Goal: Complete Application Form: Complete application form

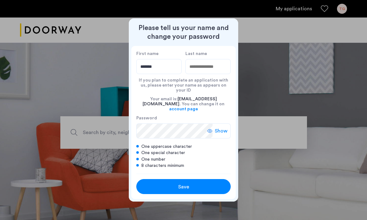
type input "*******"
click at [150, 97] on div "Your email is: 007wlf@gmail.com . You can change it on account page" at bounding box center [183, 104] width 94 height 22
click at [201, 74] on input "Last name" at bounding box center [207, 66] width 45 height 15
type input "*****"
click at [210, 128] on icon at bounding box center [209, 130] width 5 height 5
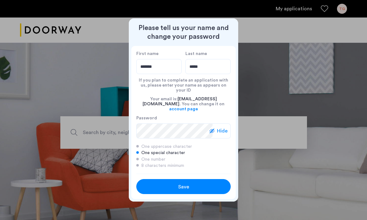
click at [205, 183] on div "Save" at bounding box center [183, 186] width 60 height 7
click at [195, 183] on div "Save" at bounding box center [183, 186] width 60 height 7
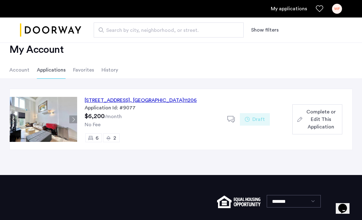
scroll to position [14, 0]
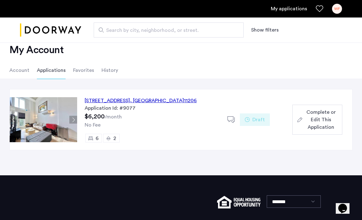
click at [74, 119] on button "Next apartment" at bounding box center [73, 120] width 8 height 8
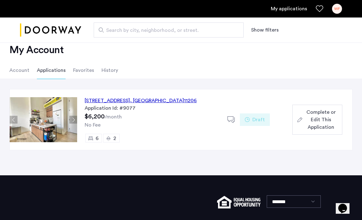
click at [74, 119] on button "Next apartment" at bounding box center [73, 120] width 8 height 8
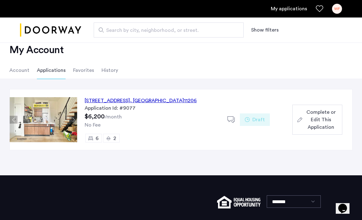
click at [74, 119] on button "Next apartment" at bounding box center [73, 120] width 8 height 8
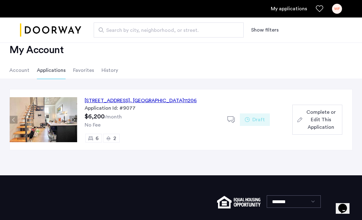
click at [74, 119] on button "Next apartment" at bounding box center [73, 120] width 8 height 8
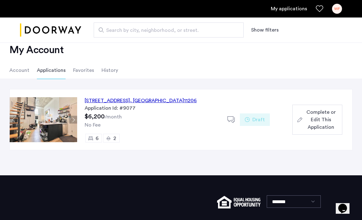
click at [74, 119] on button "Next apartment" at bounding box center [73, 120] width 8 height 8
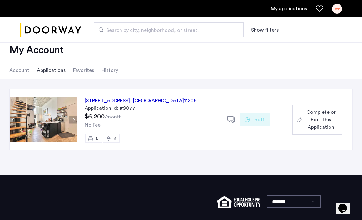
click at [74, 119] on button "Next apartment" at bounding box center [73, 120] width 8 height 8
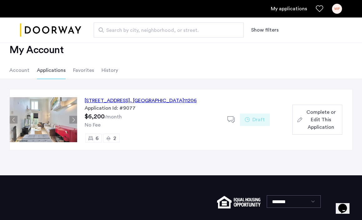
click at [74, 119] on button "Next apartment" at bounding box center [73, 120] width 8 height 8
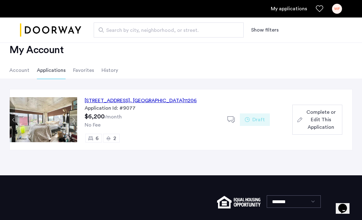
click at [74, 119] on button "Next apartment" at bounding box center [73, 120] width 8 height 8
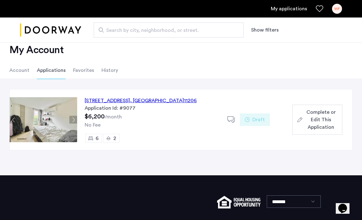
click at [74, 119] on button "Next apartment" at bounding box center [73, 120] width 8 height 8
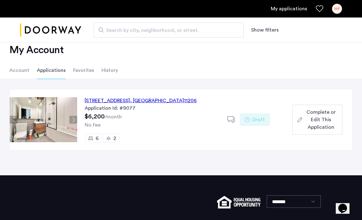
click at [74, 119] on button "Next apartment" at bounding box center [73, 120] width 8 height 8
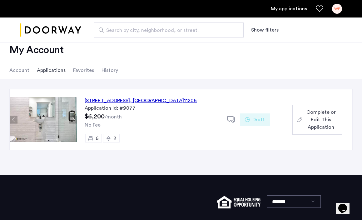
click at [74, 119] on button "Next apartment" at bounding box center [73, 120] width 8 height 8
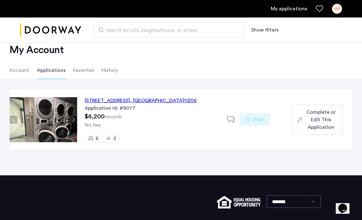
click at [74, 119] on button "Next apartment" at bounding box center [73, 120] width 8 height 8
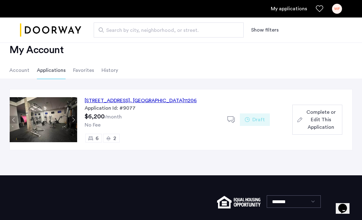
click at [74, 119] on button "Next apartment" at bounding box center [73, 120] width 8 height 8
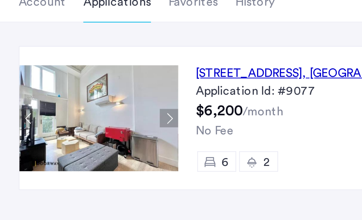
click at [72, 121] on button "Next apartment" at bounding box center [73, 120] width 8 height 8
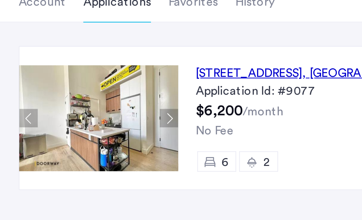
click at [72, 121] on button "Next apartment" at bounding box center [73, 120] width 8 height 8
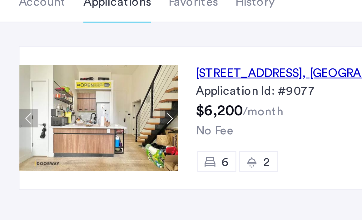
click at [72, 121] on button "Next apartment" at bounding box center [73, 120] width 8 height 8
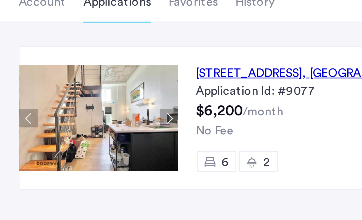
click at [72, 121] on button "Next apartment" at bounding box center [73, 120] width 8 height 8
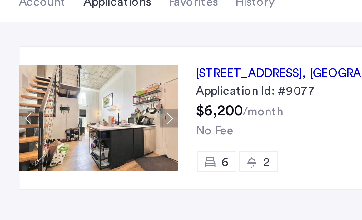
click at [72, 121] on button "Next apartment" at bounding box center [73, 120] width 8 height 8
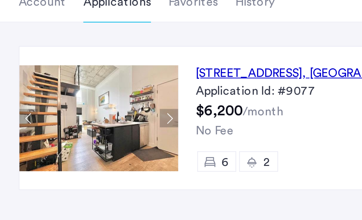
click at [72, 121] on button "Next apartment" at bounding box center [73, 120] width 8 height 8
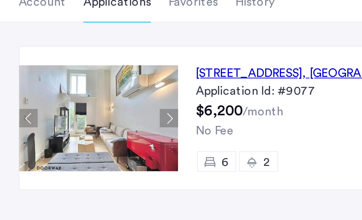
click at [72, 121] on button "Next apartment" at bounding box center [73, 120] width 8 height 8
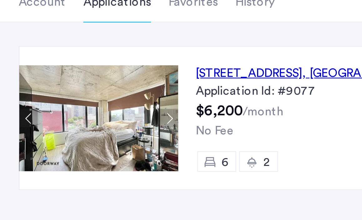
click at [72, 121] on button "Next apartment" at bounding box center [73, 120] width 8 height 8
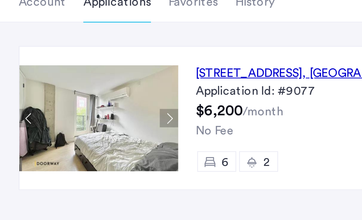
click at [72, 121] on button "Next apartment" at bounding box center [73, 120] width 8 height 8
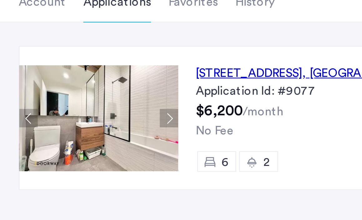
click at [72, 121] on button "Next apartment" at bounding box center [73, 120] width 8 height 8
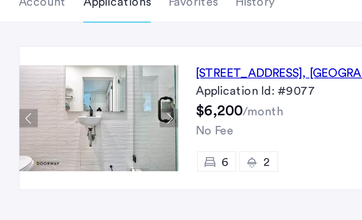
click at [72, 121] on button "Next apartment" at bounding box center [73, 120] width 8 height 8
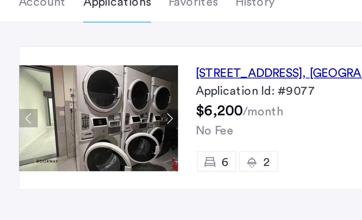
click at [72, 121] on button "Next apartment" at bounding box center [73, 120] width 8 height 8
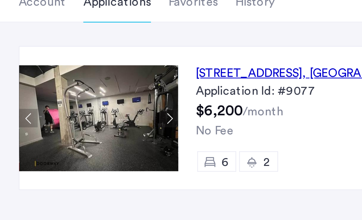
click at [72, 121] on button "Next apartment" at bounding box center [73, 120] width 8 height 8
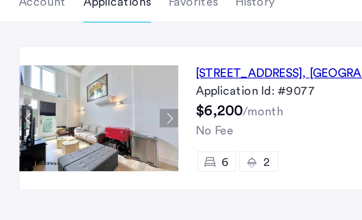
click at [72, 121] on button "Next apartment" at bounding box center [73, 120] width 8 height 8
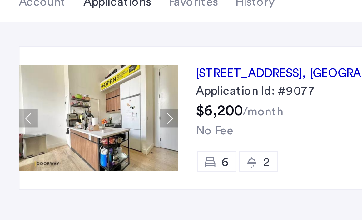
click at [72, 121] on button "Next apartment" at bounding box center [73, 120] width 8 height 8
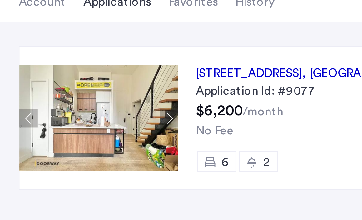
click at [72, 121] on button "Next apartment" at bounding box center [73, 120] width 8 height 8
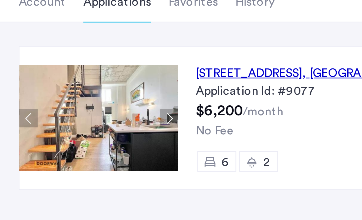
click at [72, 121] on button "Next apartment" at bounding box center [73, 120] width 8 height 8
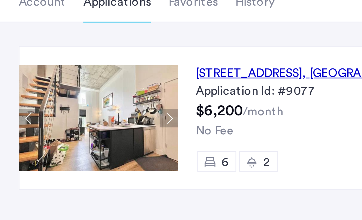
click at [72, 121] on button "Next apartment" at bounding box center [73, 120] width 8 height 8
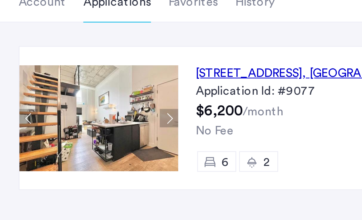
click at [72, 121] on button "Next apartment" at bounding box center [73, 120] width 8 height 8
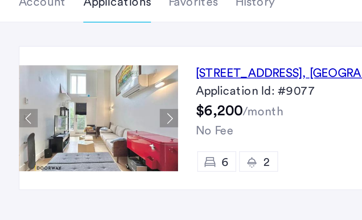
click at [72, 121] on button "Next apartment" at bounding box center [73, 120] width 8 height 8
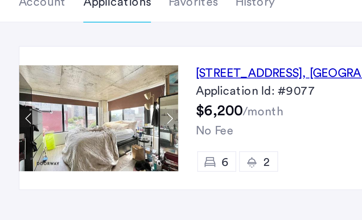
click at [72, 121] on button "Next apartment" at bounding box center [73, 120] width 8 height 8
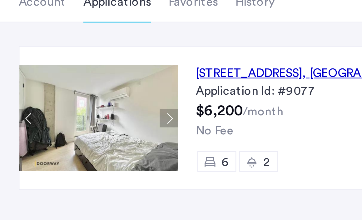
click at [72, 121] on button "Next apartment" at bounding box center [73, 120] width 8 height 8
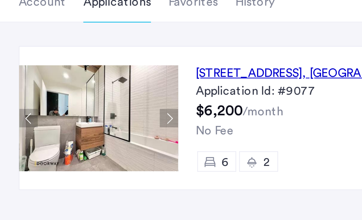
click at [72, 121] on button "Next apartment" at bounding box center [73, 120] width 8 height 8
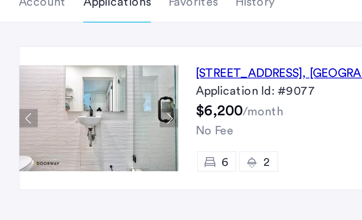
click at [72, 121] on button "Next apartment" at bounding box center [73, 120] width 8 height 8
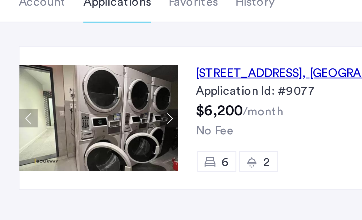
click at [72, 121] on button "Next apartment" at bounding box center [73, 120] width 8 height 8
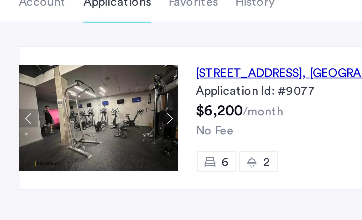
click at [72, 121] on button "Next apartment" at bounding box center [73, 120] width 8 height 8
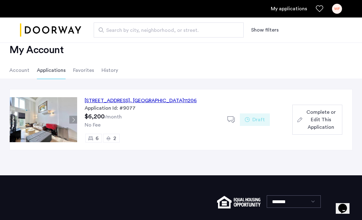
scroll to position [0, 0]
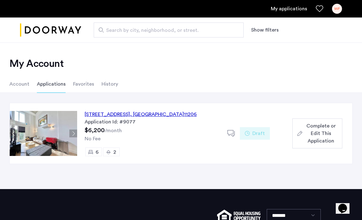
click at [22, 82] on li "Account" at bounding box center [19, 83] width 20 height 17
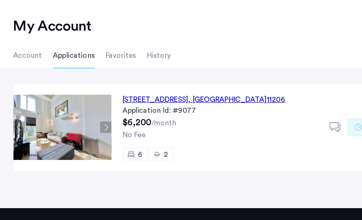
click at [97, 114] on div "[STREET_ADDRESS]" at bounding box center [141, 114] width 112 height 7
click at [61, 133] on img at bounding box center [43, 133] width 67 height 45
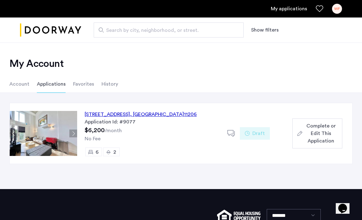
click at [324, 131] on span "Complete or Edit This Application" at bounding box center [321, 133] width 32 height 22
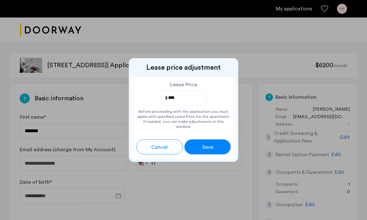
click at [209, 143] on span "Save" at bounding box center [207, 146] width 11 height 7
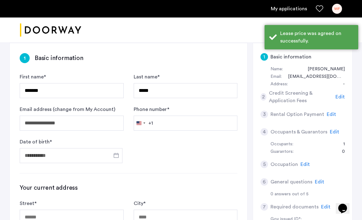
scroll to position [52, 0]
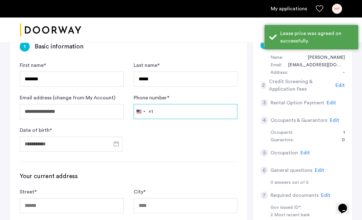
click at [177, 109] on input "Phone number *" at bounding box center [186, 111] width 104 height 15
type input "**********"
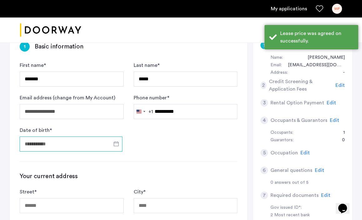
click at [94, 148] on input "Date of birth *" at bounding box center [71, 144] width 103 height 15
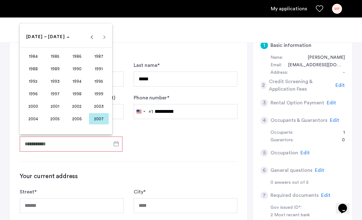
click at [56, 103] on span "2001" at bounding box center [55, 106] width 20 height 11
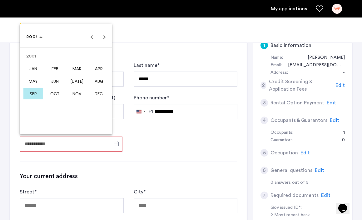
click at [72, 72] on span "MAR" at bounding box center [77, 68] width 20 height 11
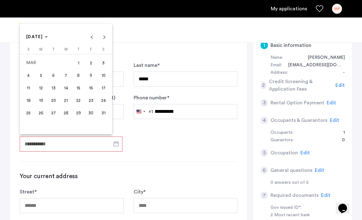
click at [90, 92] on span "16" at bounding box center [90, 87] width 11 height 11
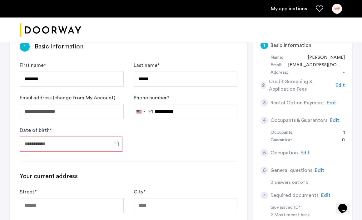
type input "**********"
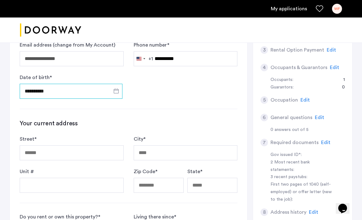
scroll to position [107, 0]
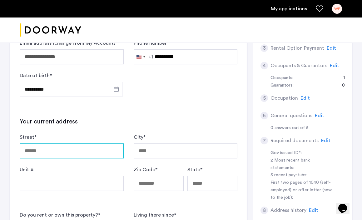
click at [89, 150] on input "Street *" at bounding box center [72, 150] width 104 height 15
type input "**********"
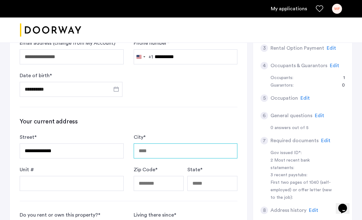
type input "**********"
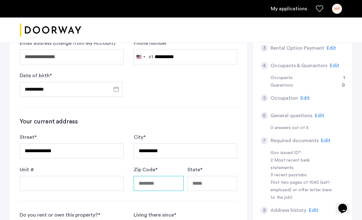
type input "*****"
type input "**"
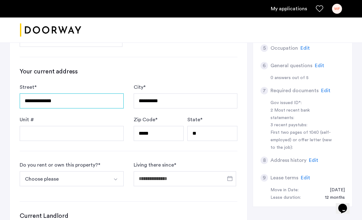
scroll to position [157, 0]
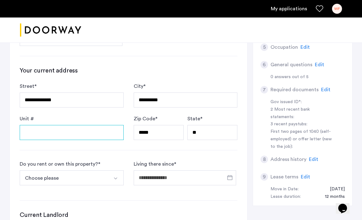
click at [86, 136] on input "Unit #" at bounding box center [72, 132] width 104 height 15
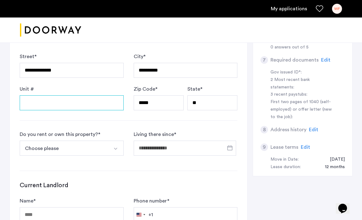
scroll to position [187, 0]
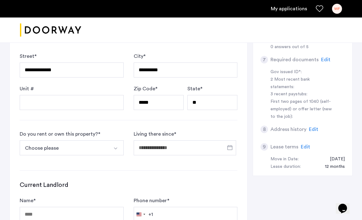
click at [89, 145] on button "Choose please" at bounding box center [64, 147] width 89 height 15
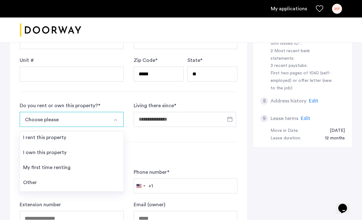
scroll to position [217, 0]
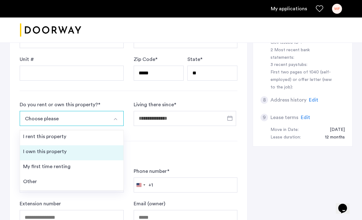
click at [105, 153] on li "I own this property" at bounding box center [71, 152] width 103 height 15
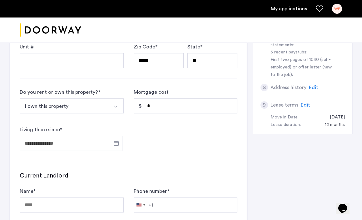
scroll to position [230, 0]
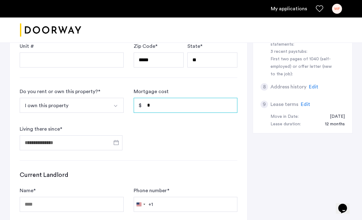
click at [154, 111] on input "*" at bounding box center [186, 105] width 104 height 15
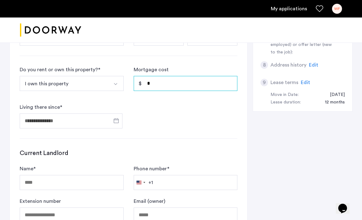
scroll to position [258, 0]
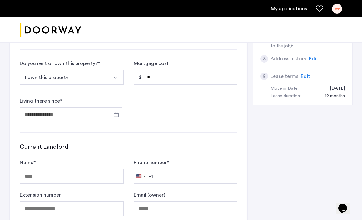
click at [112, 76] on button "Select option" at bounding box center [116, 77] width 15 height 15
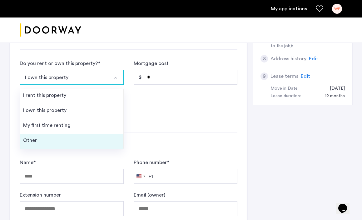
click at [76, 140] on li "Other" at bounding box center [71, 141] width 103 height 15
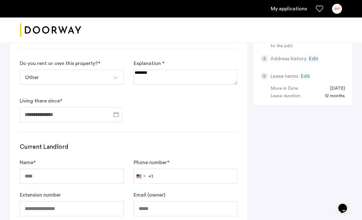
click at [148, 78] on textarea at bounding box center [186, 77] width 104 height 15
click at [185, 73] on textarea at bounding box center [186, 77] width 104 height 15
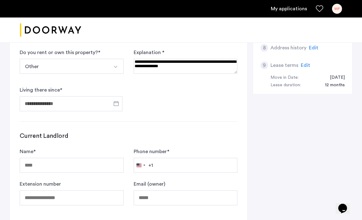
scroll to position [271, 0]
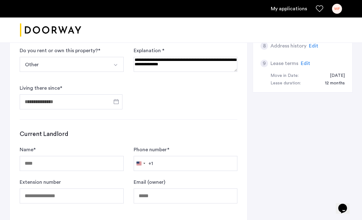
type textarea "**********"
click at [86, 99] on input "Living there since *" at bounding box center [71, 101] width 103 height 15
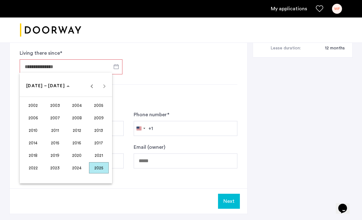
scroll to position [306, 0]
click at [101, 168] on span "2025" at bounding box center [99, 167] width 20 height 11
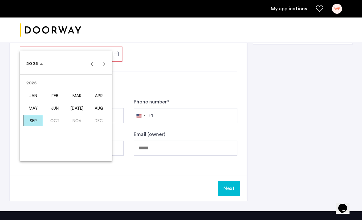
scroll to position [330, 0]
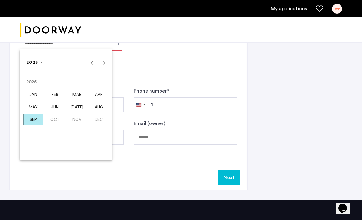
click at [98, 106] on span "AUG" at bounding box center [99, 106] width 20 height 11
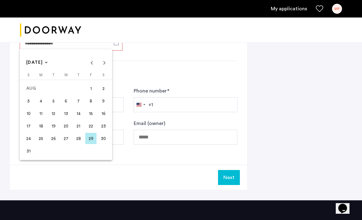
click at [44, 106] on span "4" at bounding box center [40, 100] width 11 height 11
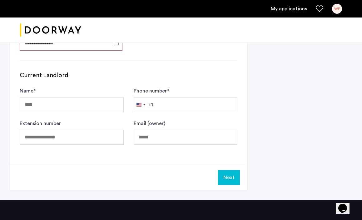
type input "**********"
click at [168, 106] on input "Phone number *" at bounding box center [186, 104] width 104 height 15
type input "**********"
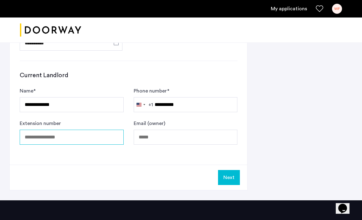
click at [79, 135] on input "Extension number" at bounding box center [72, 137] width 104 height 15
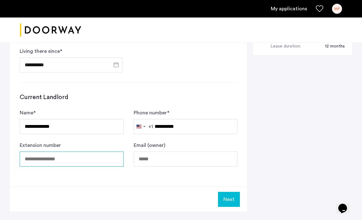
scroll to position [301, 0]
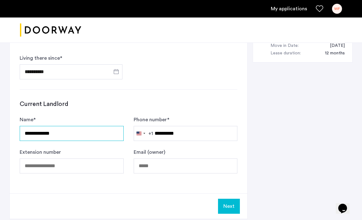
drag, startPoint x: 97, startPoint y: 133, endPoint x: 92, endPoint y: 133, distance: 4.7
click at [92, 133] on input "**********" at bounding box center [72, 133] width 104 height 15
click at [83, 131] on input "**********" at bounding box center [72, 133] width 104 height 15
click at [44, 133] on input "**********" at bounding box center [72, 133] width 104 height 15
type input "**********"
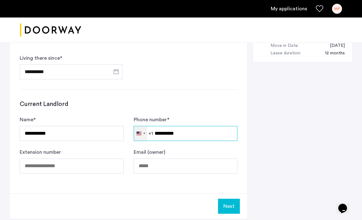
drag, startPoint x: 188, startPoint y: 132, endPoint x: 144, endPoint y: 131, distance: 43.7
click at [144, 131] on div "United States +1 +1 244 results found Afghanistan +93 Åland Islands +358 Albani…" at bounding box center [186, 133] width 104 height 15
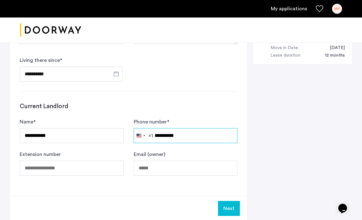
scroll to position [300, 0]
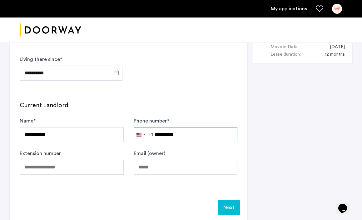
type input "**********"
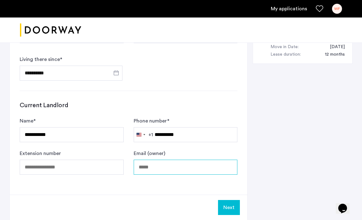
click at [152, 166] on input "Email (owner)" at bounding box center [186, 167] width 104 height 15
type input "**********"
click at [229, 210] on button "Next" at bounding box center [229, 207] width 22 height 15
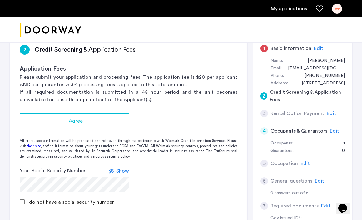
scroll to position [45, 0]
